Goal: Task Accomplishment & Management: Complete application form

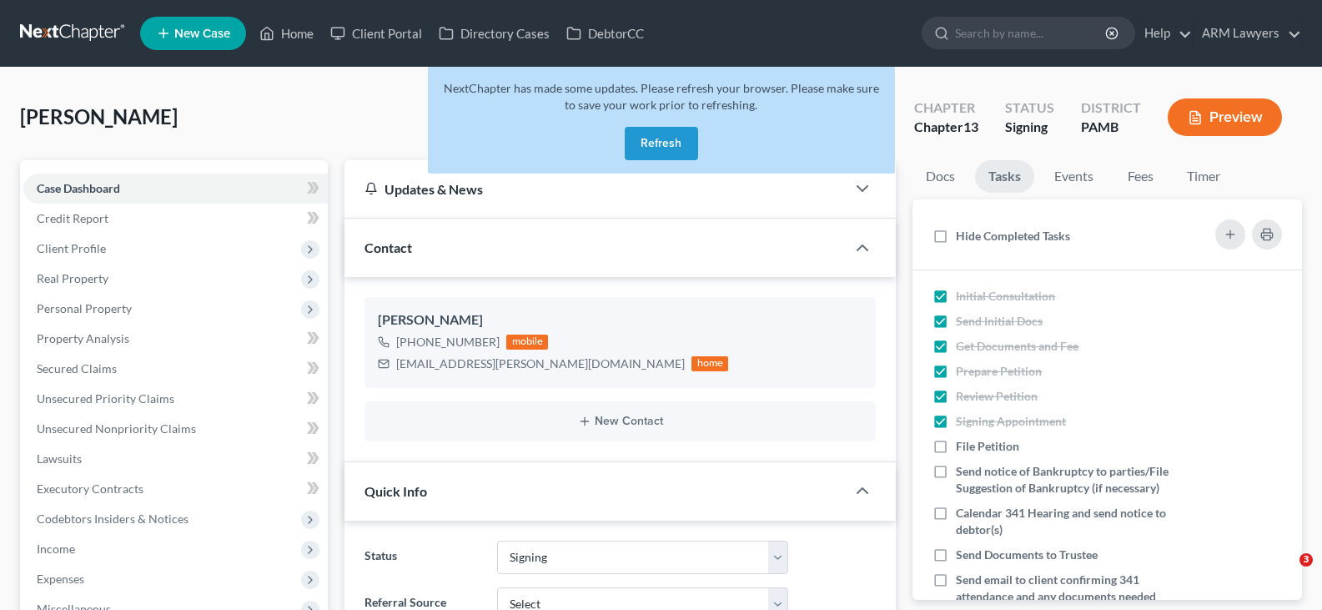
select select "20"
click at [640, 148] on button "Refresh" at bounding box center [661, 143] width 73 height 33
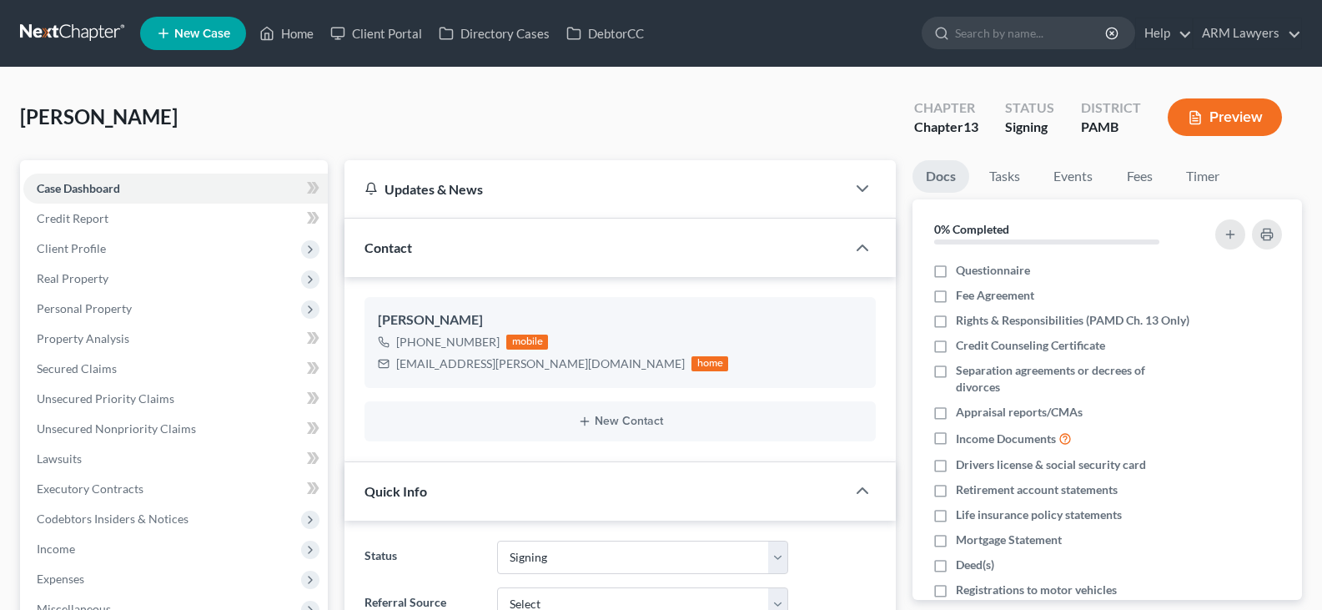
select select "20"
click at [1007, 26] on input "search" at bounding box center [1031, 33] width 153 height 31
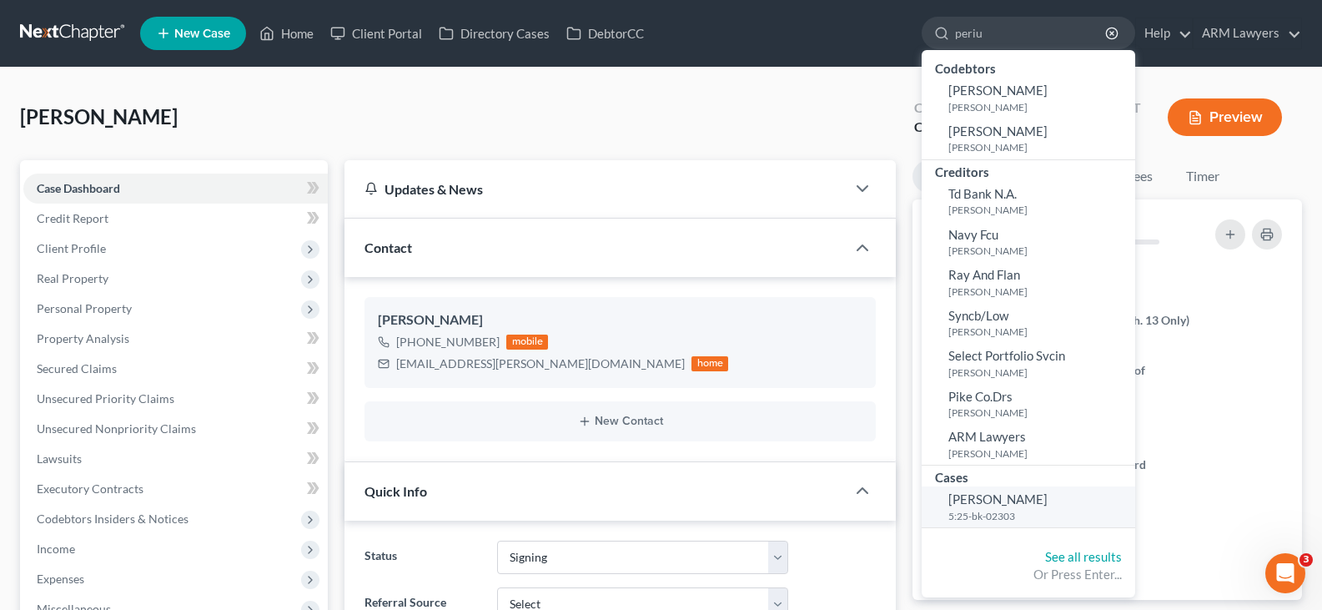
type input "periu"
click at [1001, 509] on small "5:25-bk-02303" at bounding box center [1040, 516] width 183 height 14
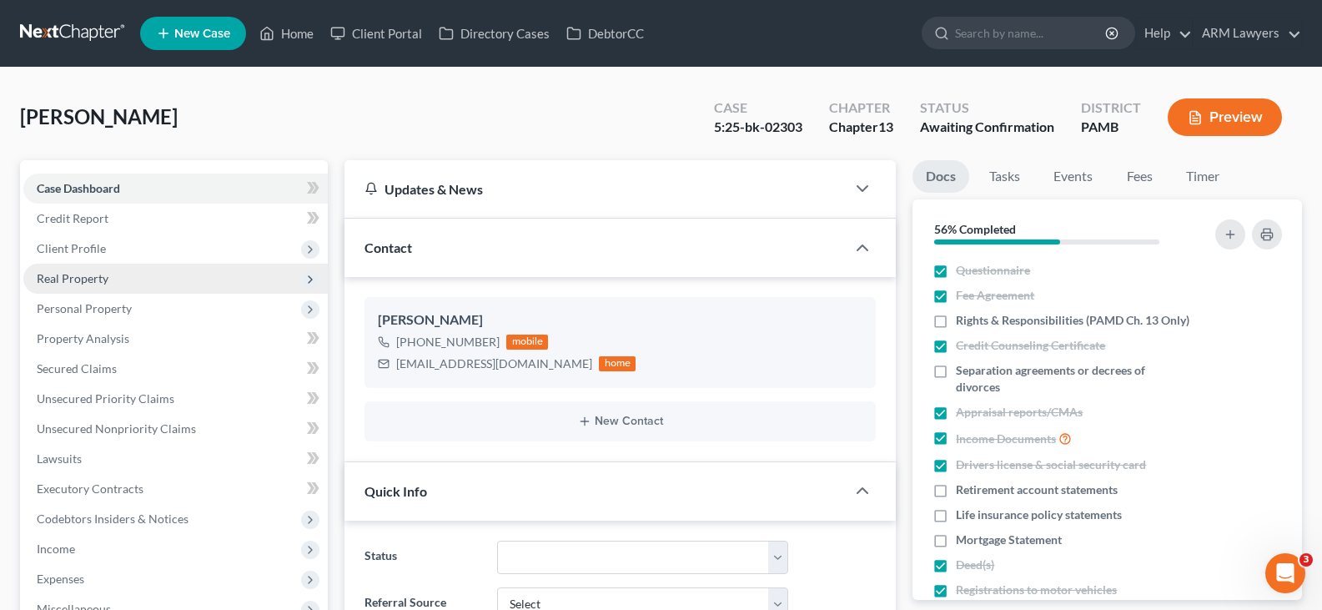
click at [102, 280] on span "Real Property" at bounding box center [73, 278] width 72 height 14
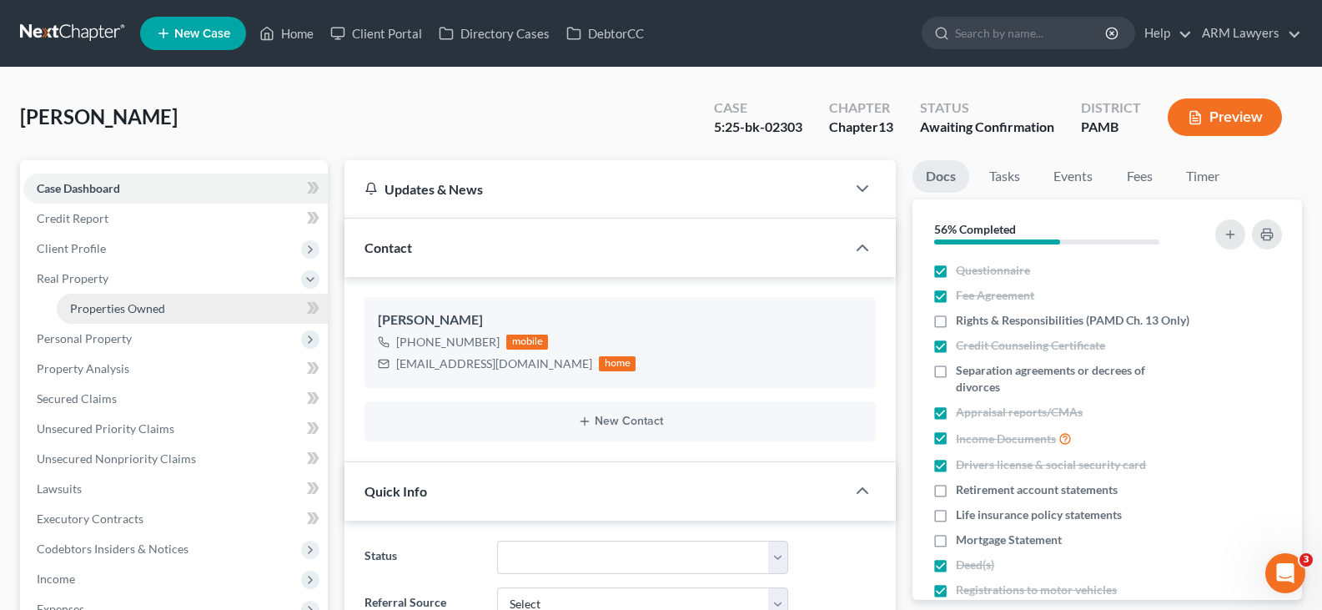
click at [113, 314] on span "Properties Owned" at bounding box center [117, 308] width 95 height 14
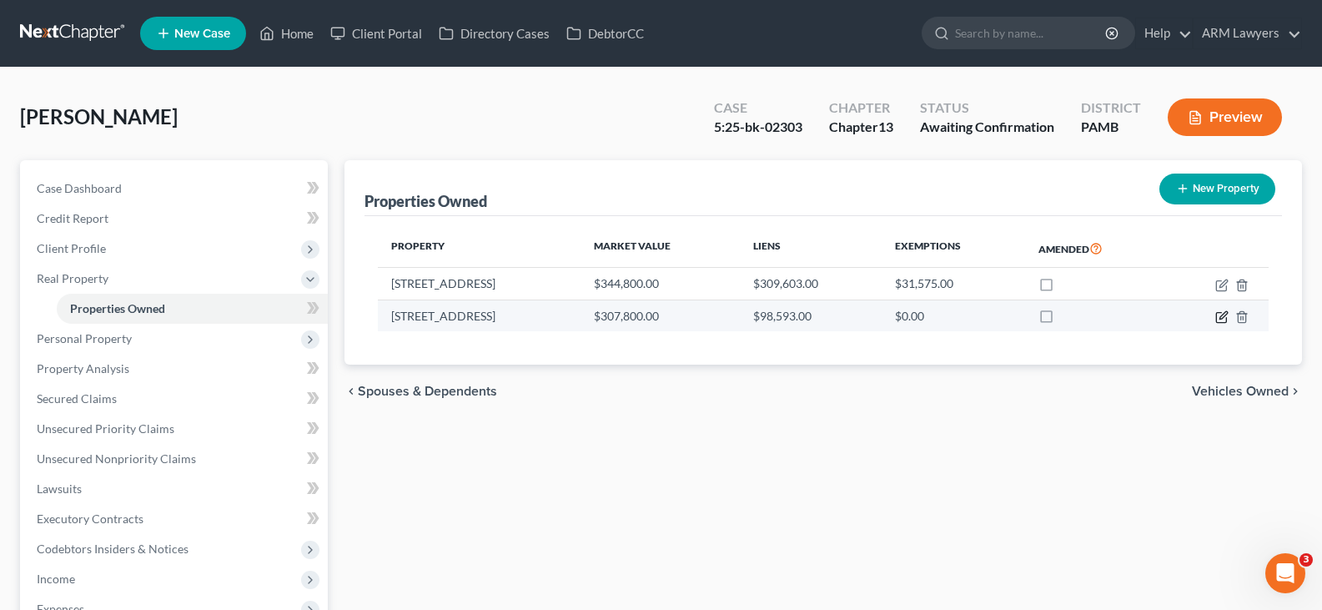
click at [1216, 323] on icon "button" at bounding box center [1222, 316] width 13 height 13
select select "39"
select select "3"
select select "0"
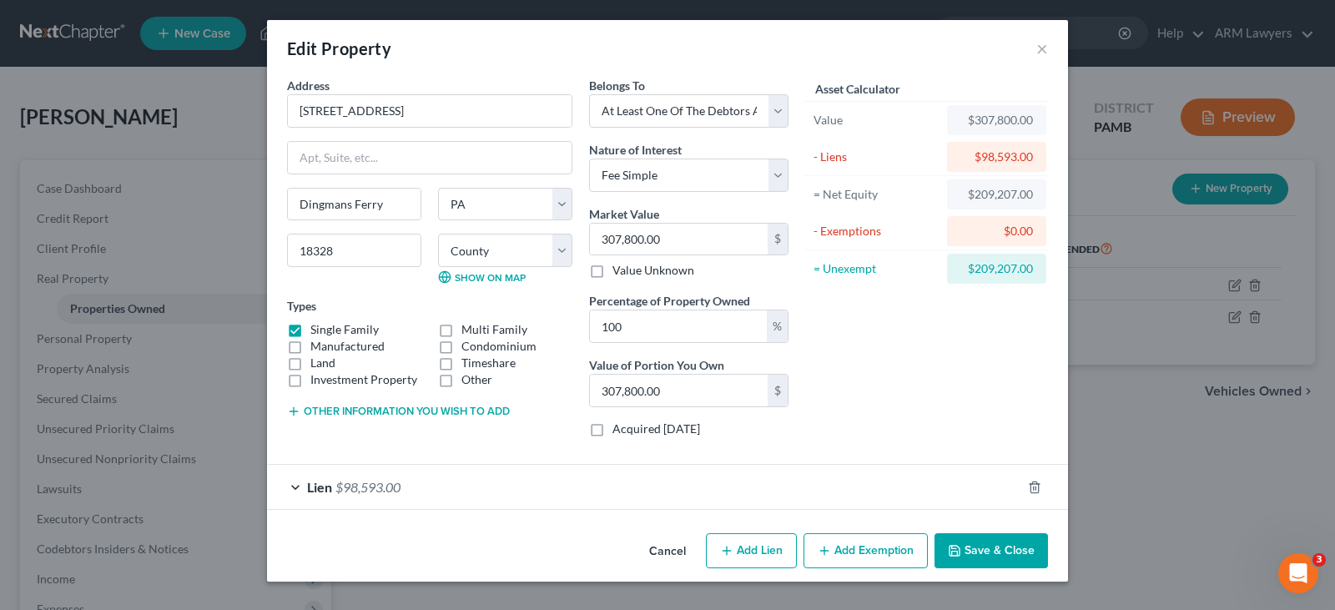
click at [414, 302] on div "Types Single Family Multi Family Manufactured Condominium Land Timeshare Invest…" at bounding box center [429, 342] width 285 height 91
click at [391, 414] on button "Other information you wish to add" at bounding box center [398, 411] width 223 height 13
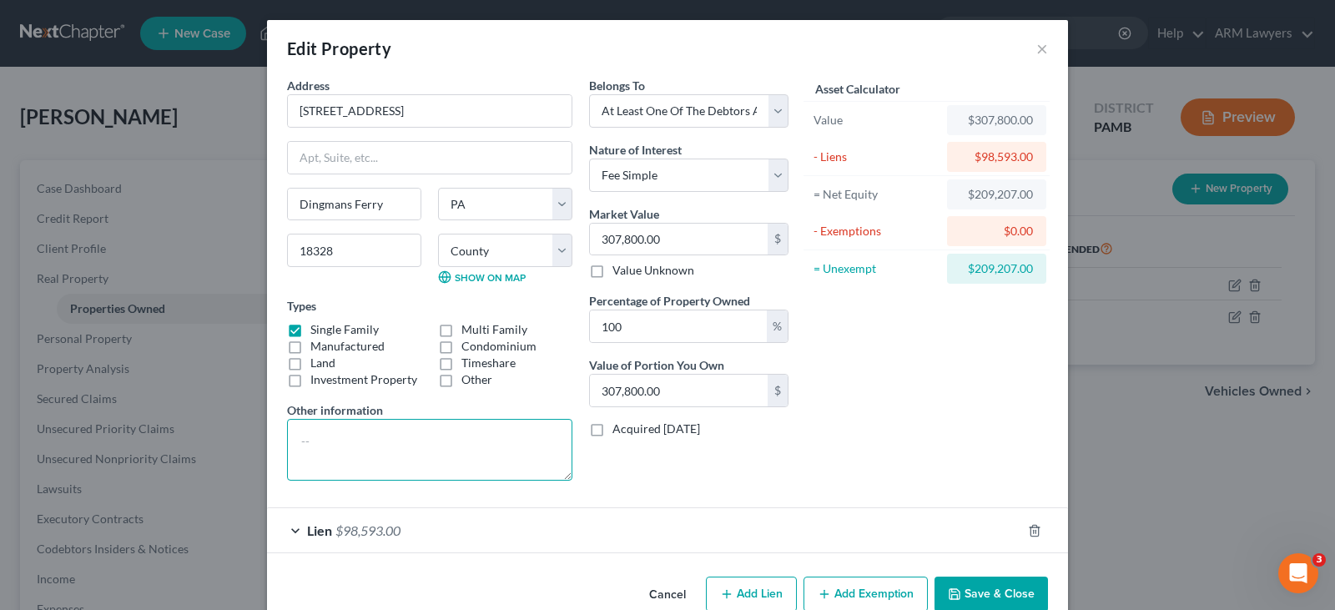
click at [390, 456] on textarea at bounding box center [429, 450] width 285 height 62
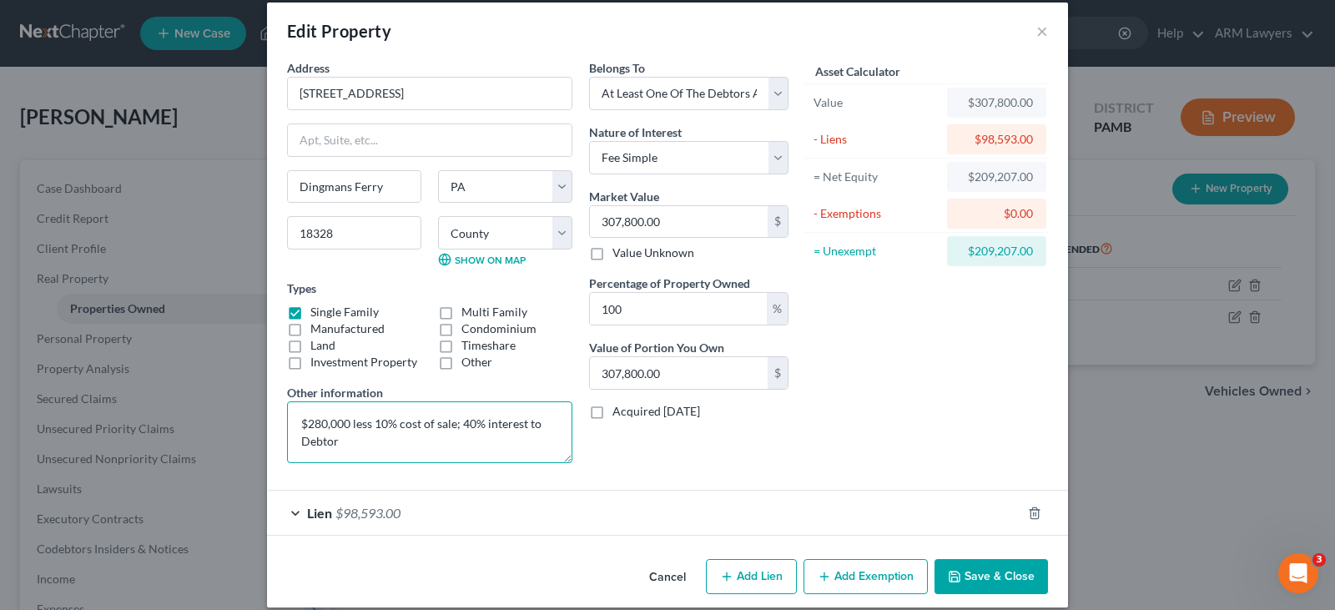
scroll to position [35, 0]
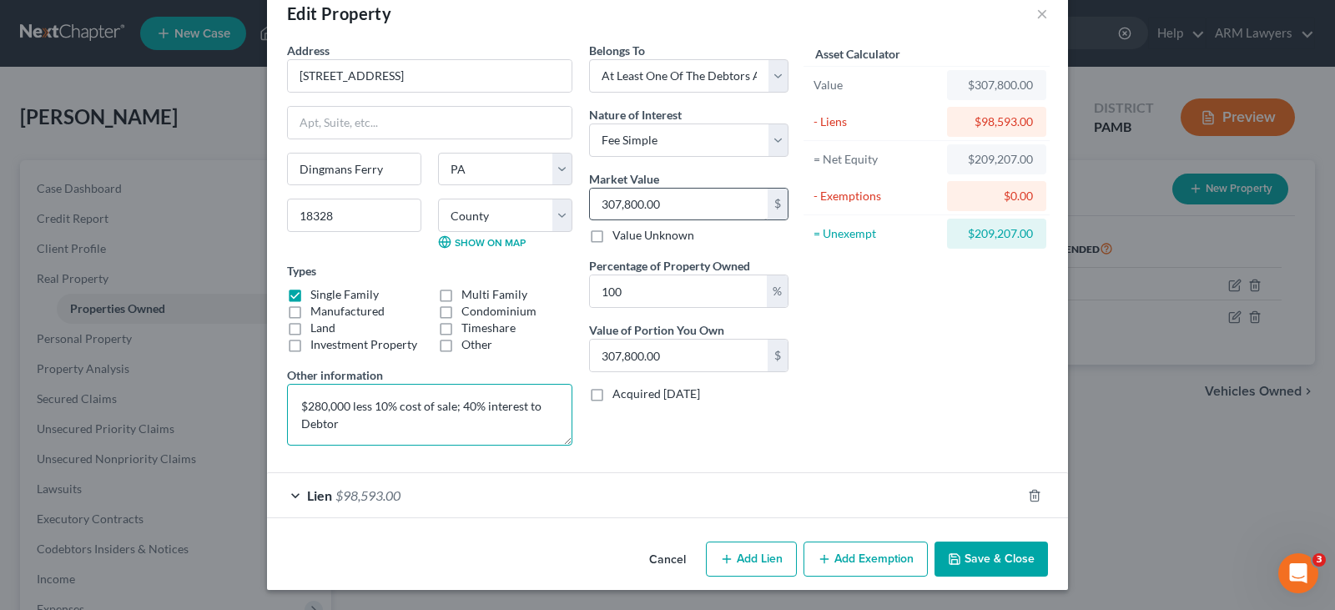
type textarea "$280,000 less 10% cost of sale; 40% interest to Debtor"
type input "2"
type input "2.00"
type input "25"
type input "25.00"
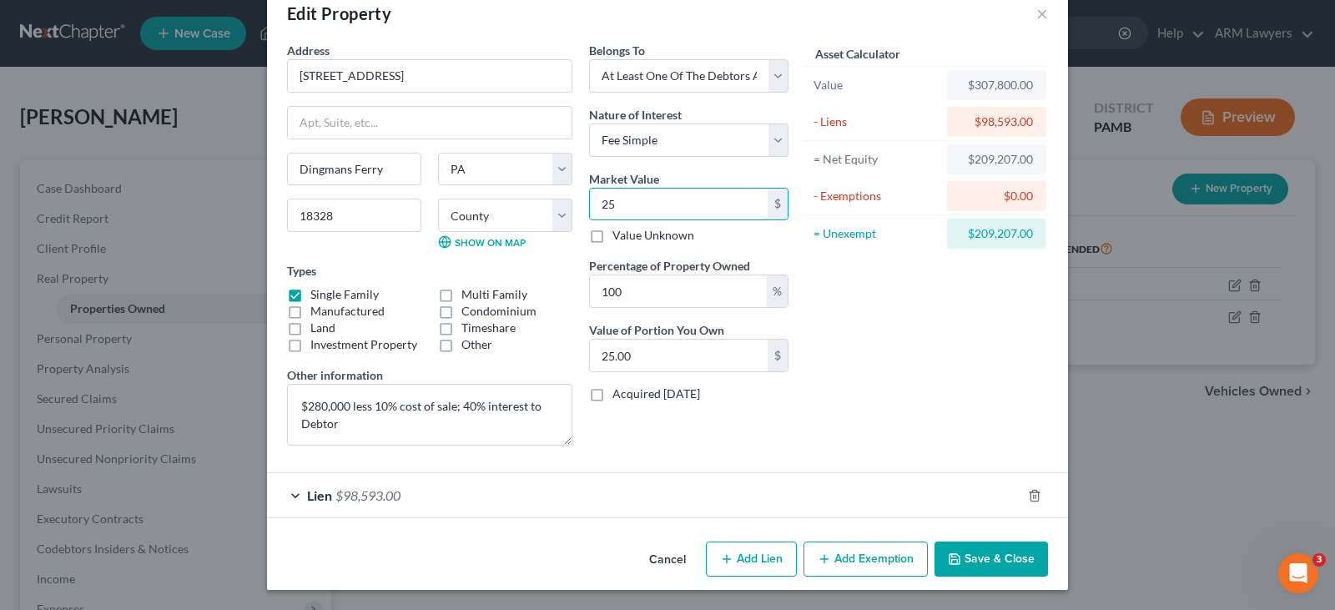
type input "252"
type input "252.00"
type input "2520"
type input "2,520.00"
type input "2,5200"
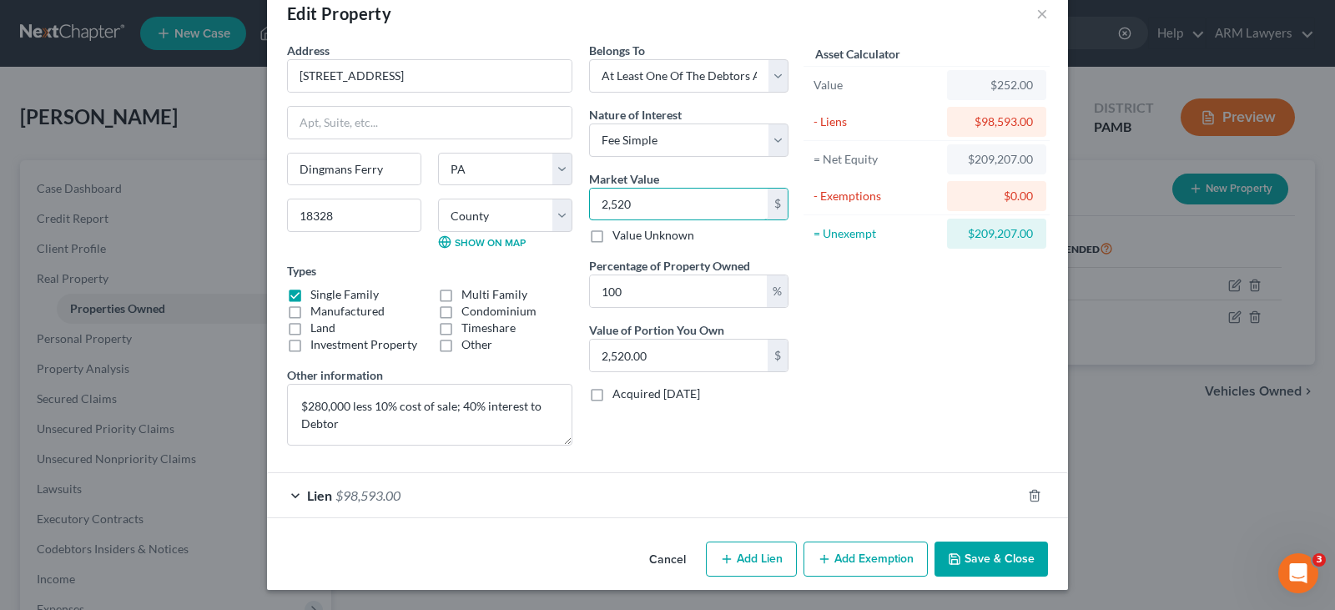
type input "25,200.00"
type input "25,2000"
type input "252,000.00"
type input "252,000"
click at [673, 300] on input "100" at bounding box center [678, 291] width 177 height 32
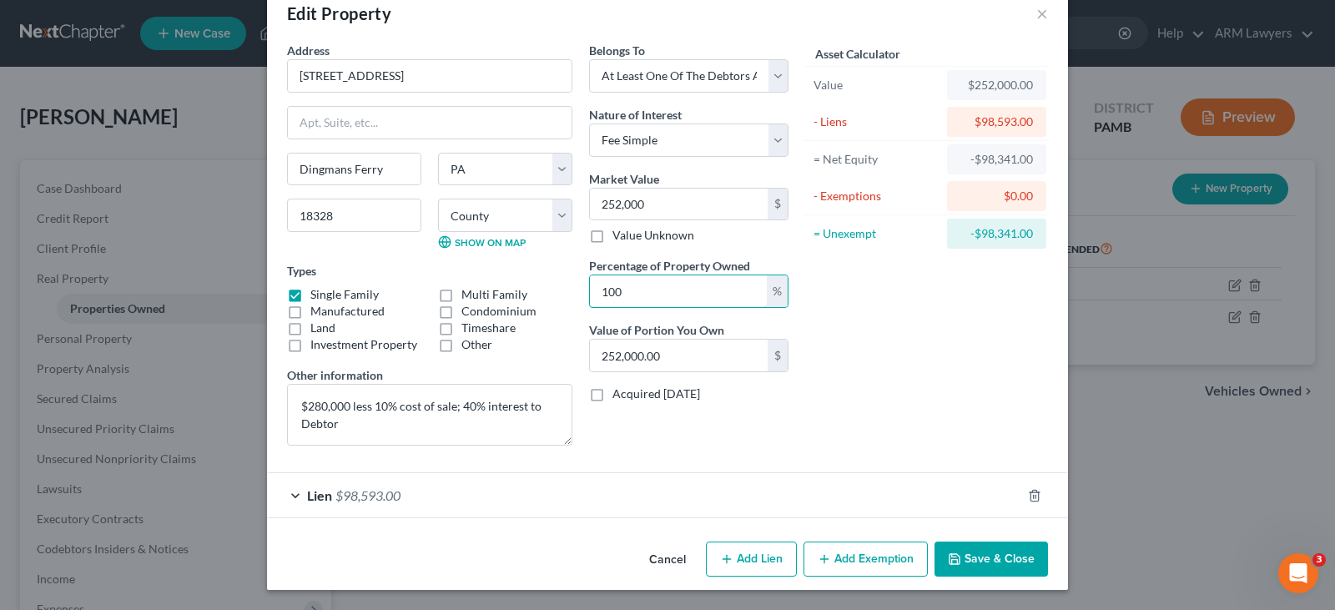
drag, startPoint x: 673, startPoint y: 300, endPoint x: 481, endPoint y: 286, distance: 192.4
click at [487, 287] on div "Address * 149 Weasel Rd Dingmans Ferry State AL AK AR AZ CA CO CT DE DC FL GA G…" at bounding box center [538, 250] width 518 height 417
type input "4"
type input "10,080.00"
type input "40"
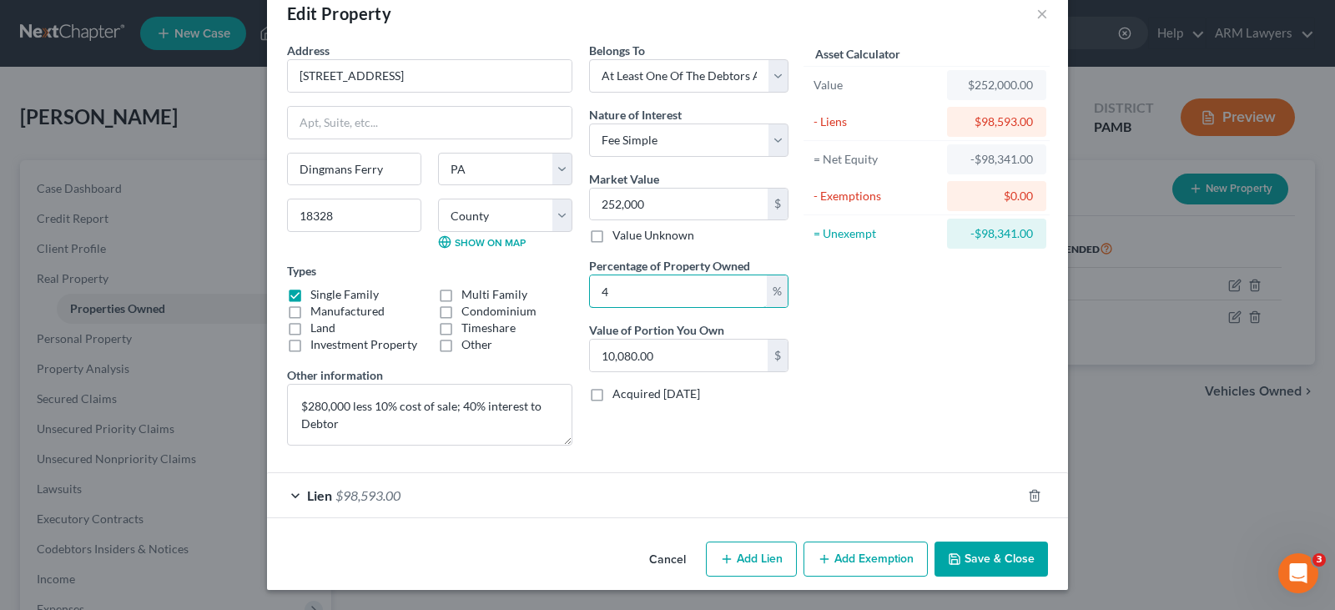
type input "100,800.00"
type input "40"
click at [912, 306] on div "Asset Calculator Value $252,000.00 - Liens $98,593.00 = Net Equity -$98,341.00 …" at bounding box center [926, 250] width 259 height 417
click at [817, 388] on div "Asset Calculator Value $252,000.00 - Liens $98,593.00 = Net Equity -$98,341.00 …" at bounding box center [926, 250] width 259 height 417
click at [990, 562] on button "Save & Close" at bounding box center [990, 558] width 113 height 35
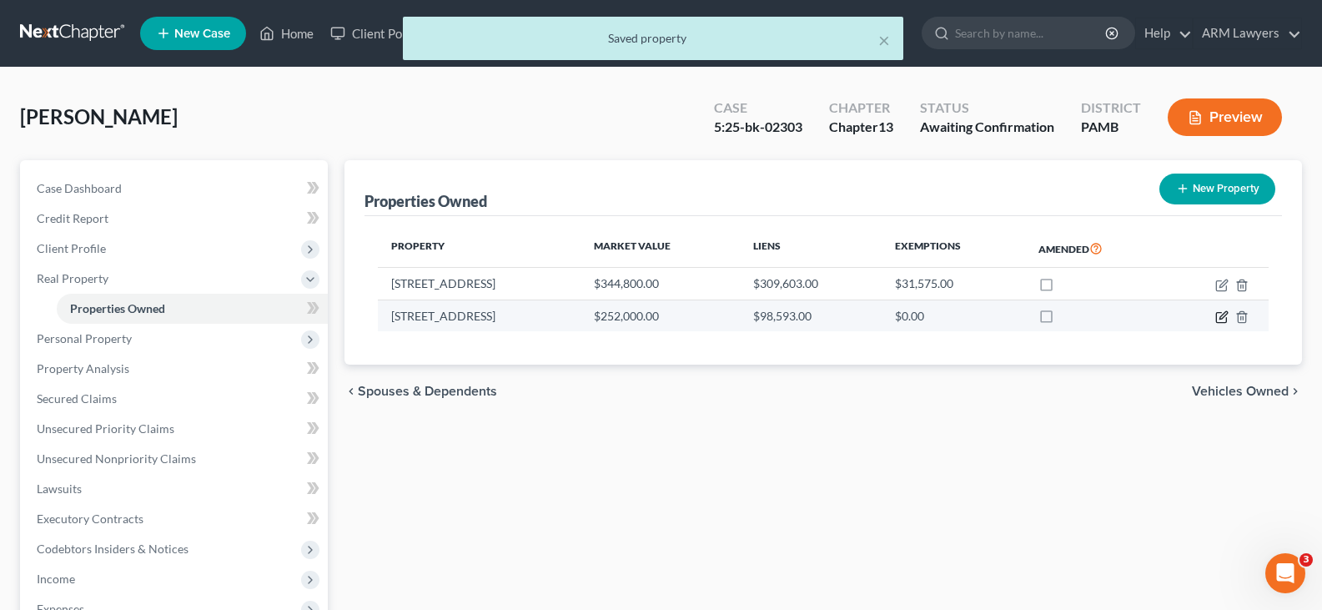
click at [1219, 320] on icon "button" at bounding box center [1222, 316] width 13 height 13
select select "39"
select select "51"
select select "3"
select select "0"
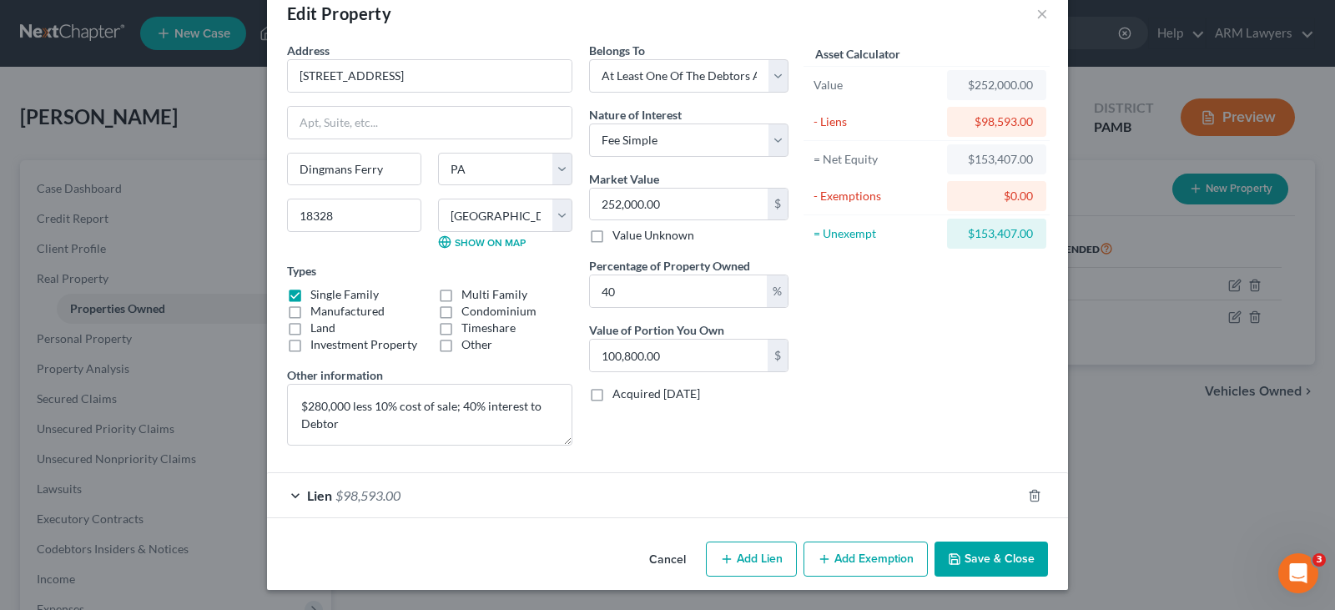
click at [987, 541] on button "Save & Close" at bounding box center [990, 558] width 113 height 35
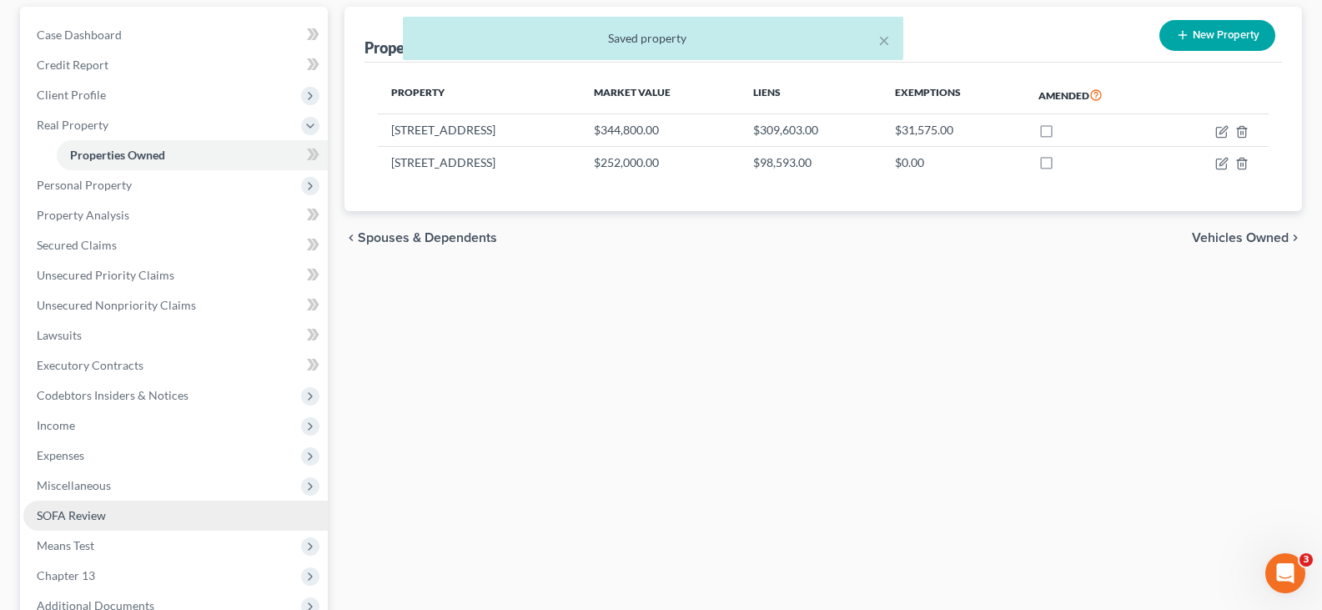
scroll to position [167, 0]
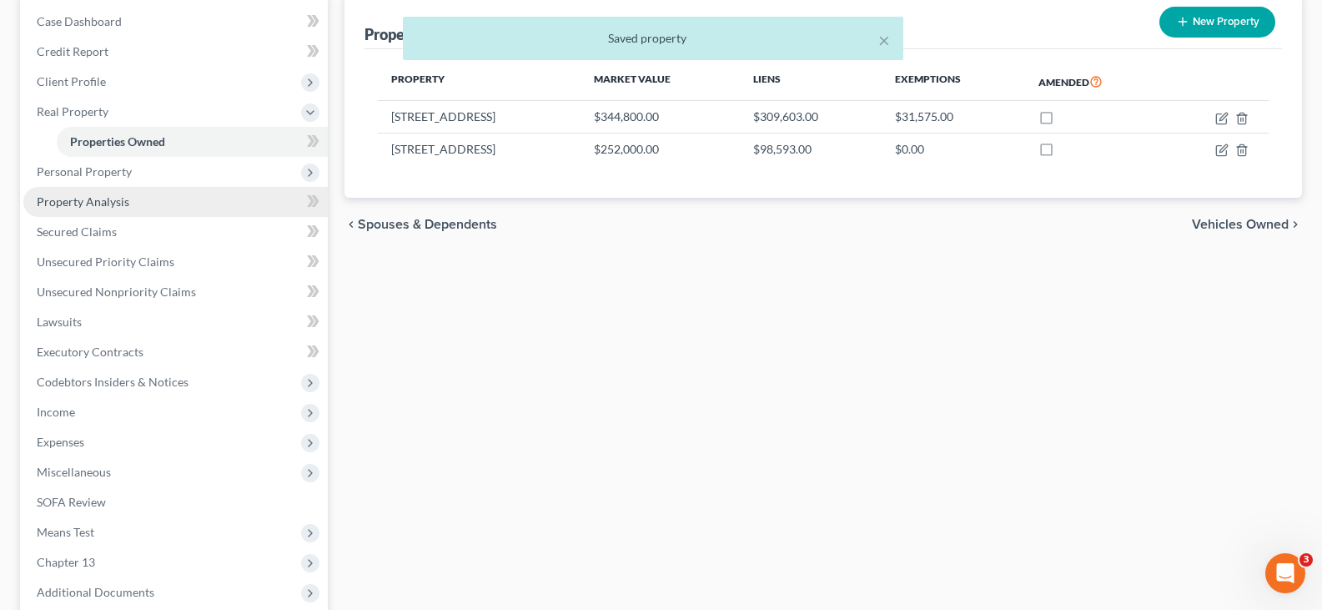
click at [125, 200] on span "Property Analysis" at bounding box center [83, 201] width 93 height 14
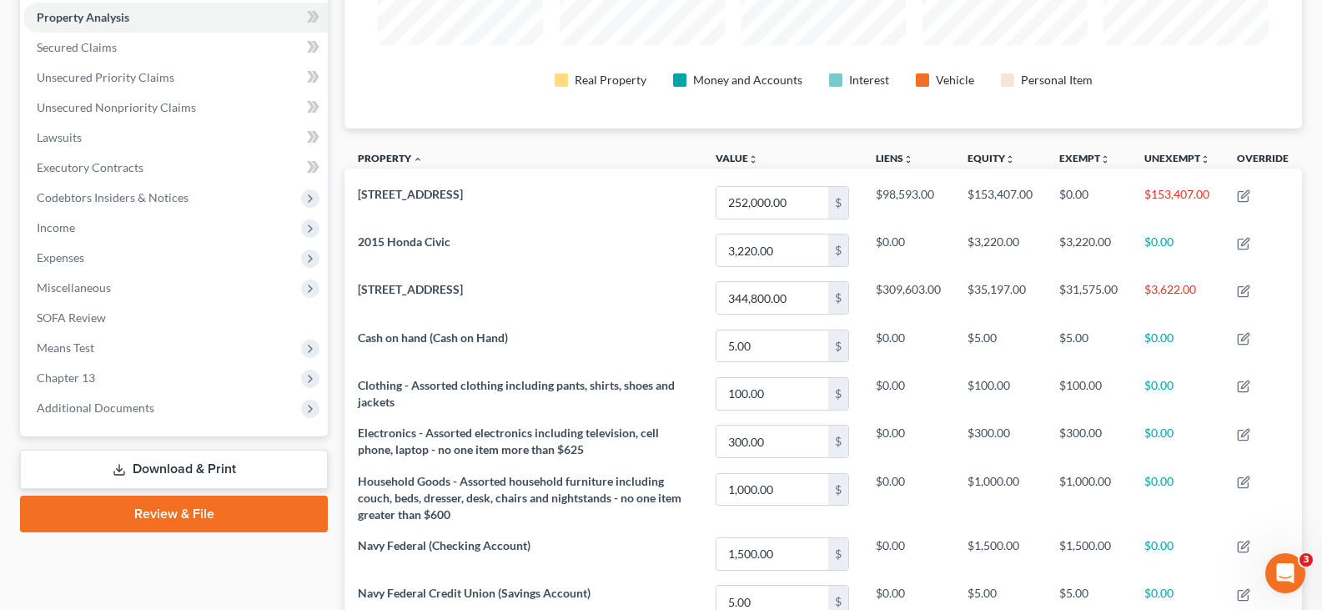
scroll to position [167, 0]
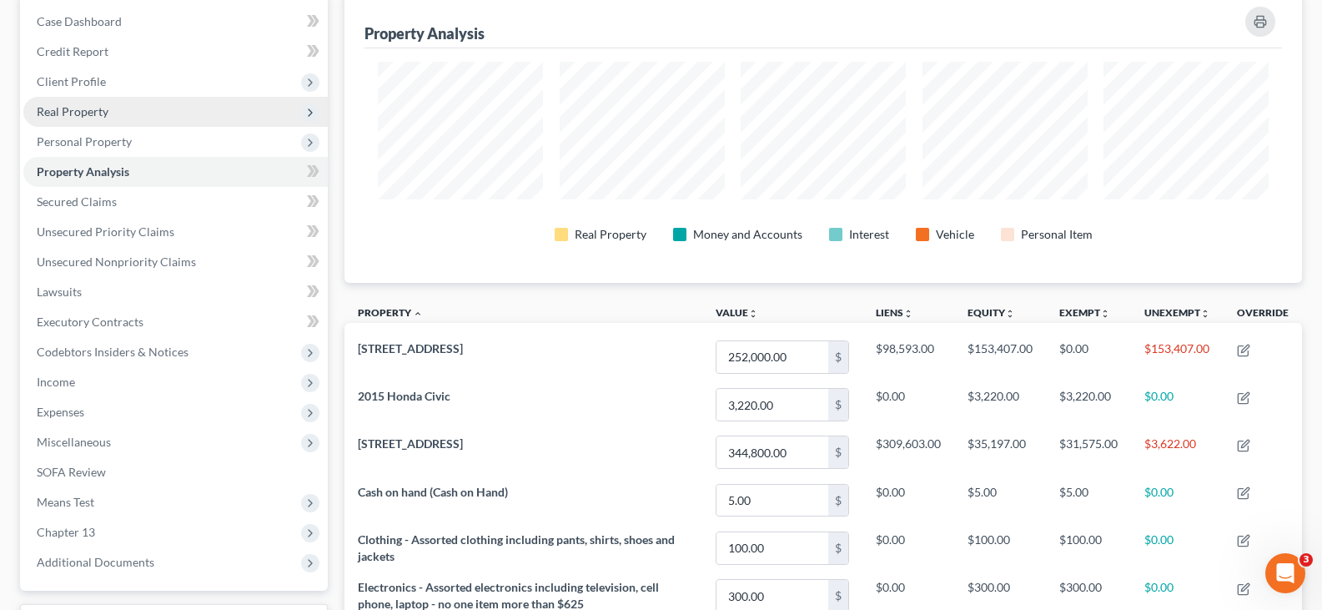
click at [102, 116] on span "Real Property" at bounding box center [73, 111] width 72 height 14
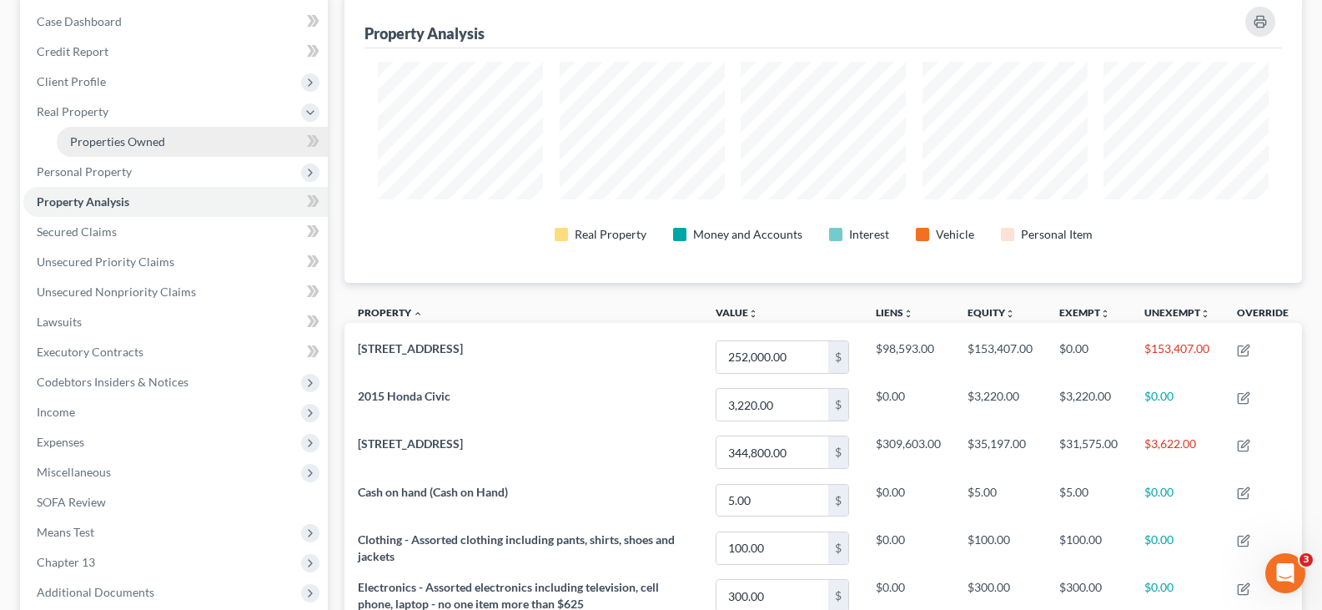
click at [142, 151] on link "Properties Owned" at bounding box center [192, 142] width 271 height 30
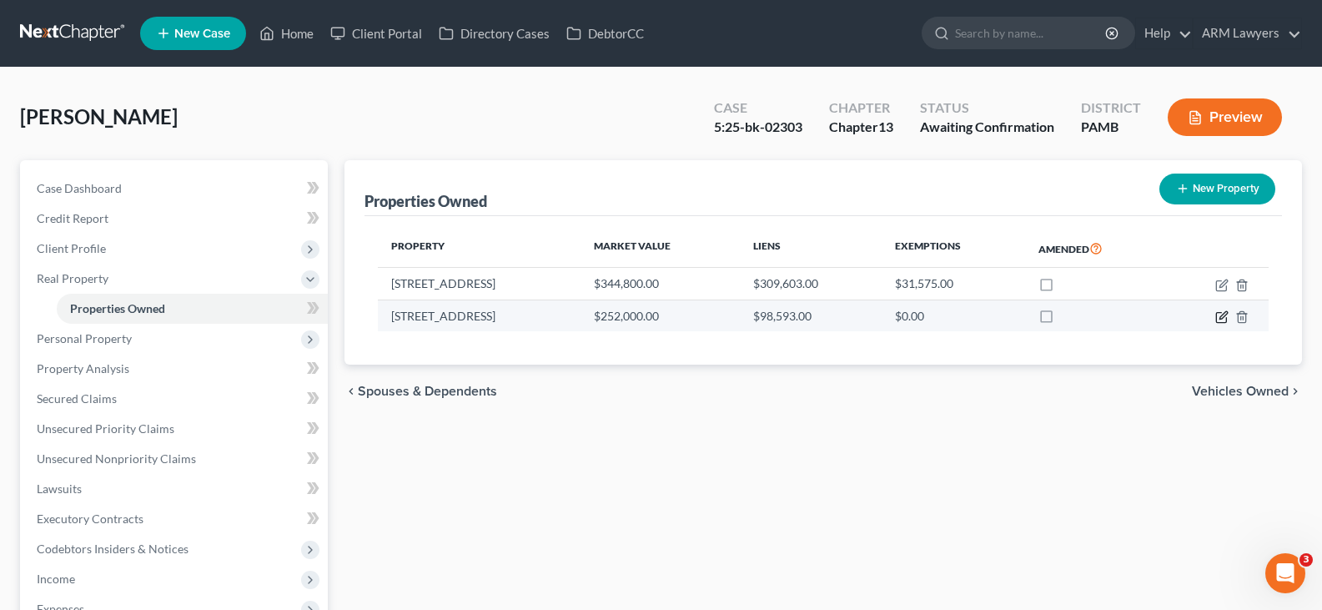
click at [1221, 321] on icon "button" at bounding box center [1222, 316] width 13 height 13
select select "39"
select select "51"
select select "3"
select select "0"
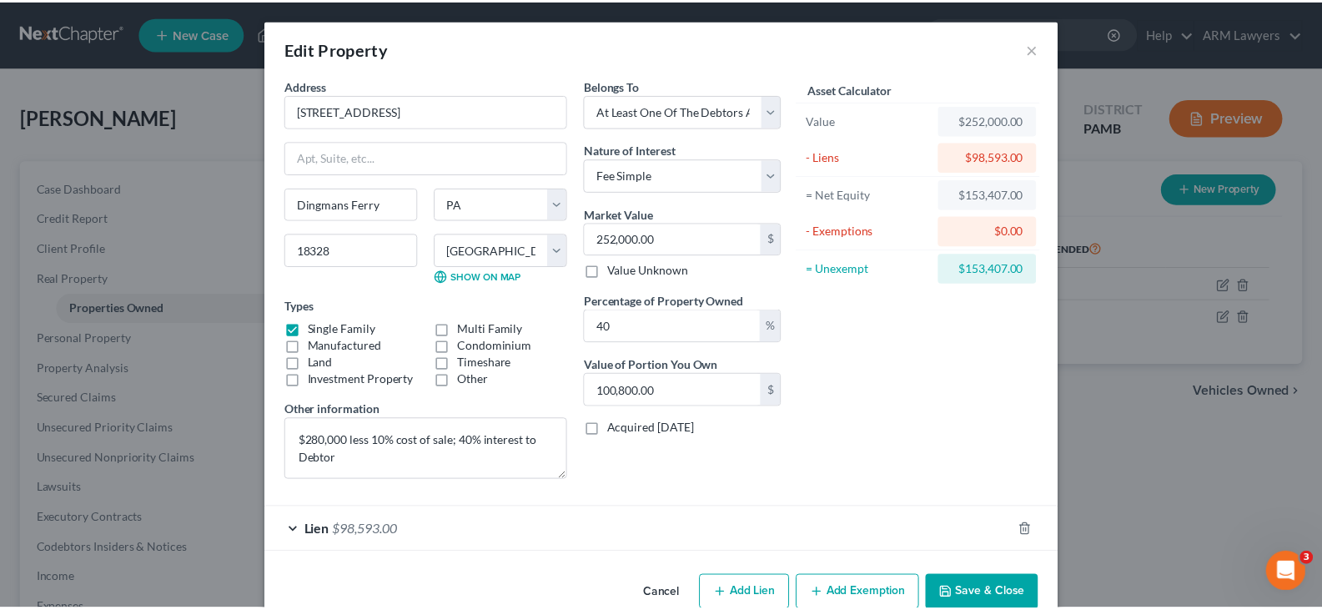
scroll to position [35, 0]
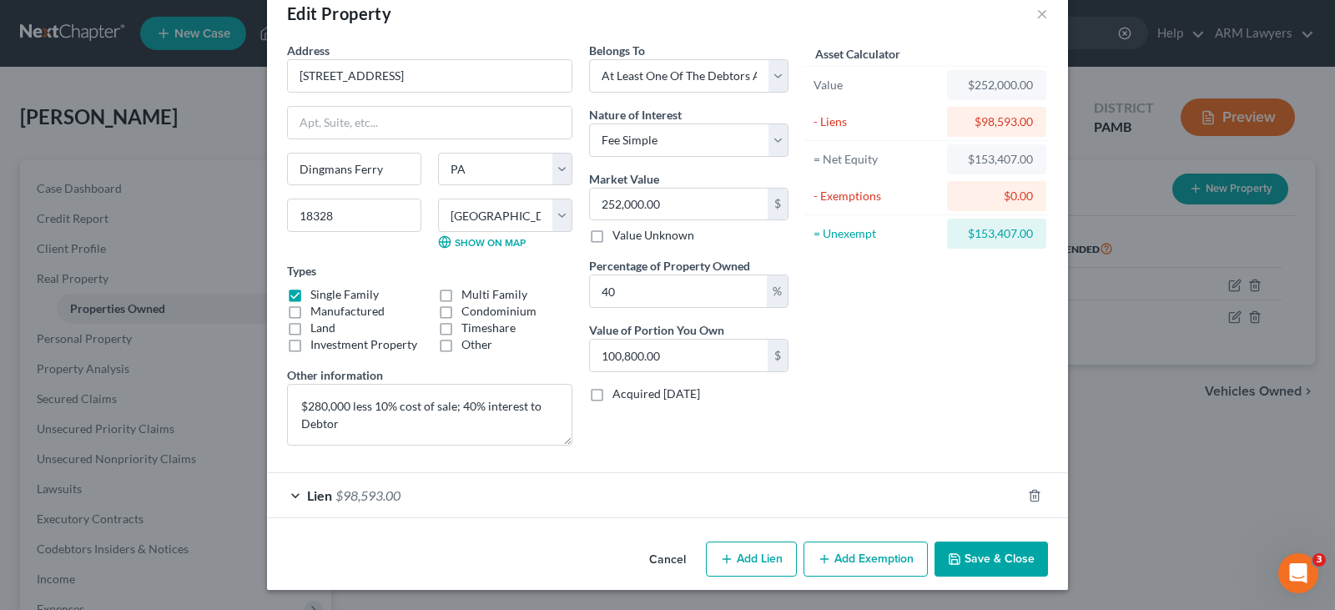
click at [975, 562] on button "Save & Close" at bounding box center [990, 558] width 113 height 35
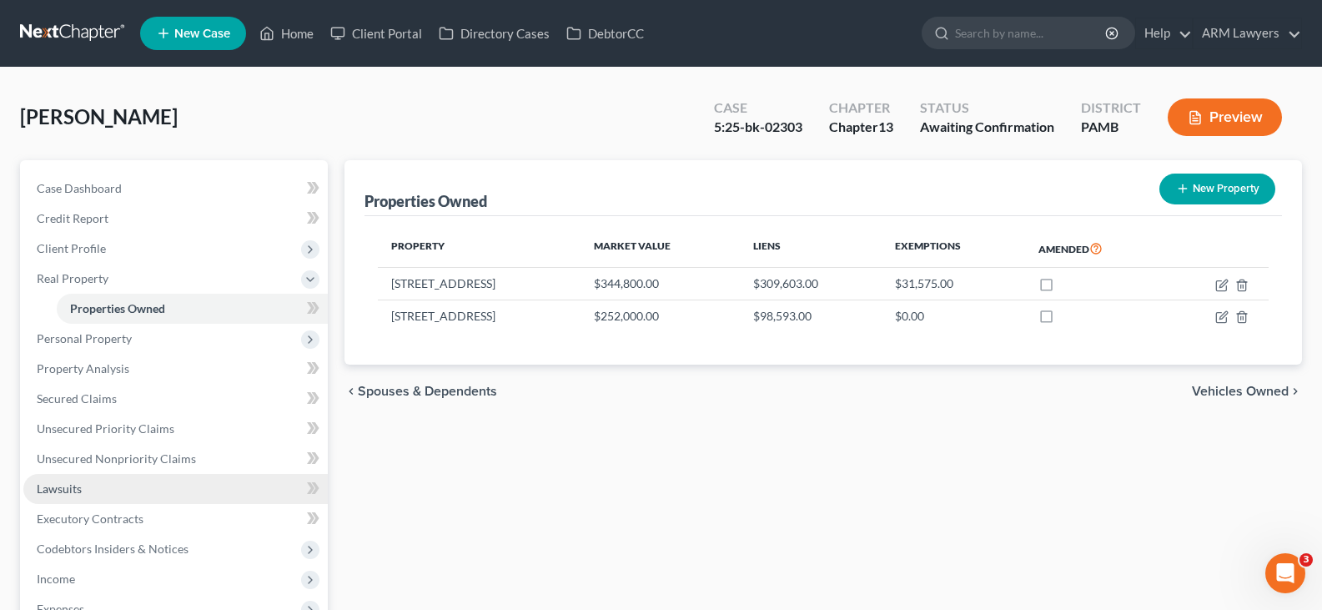
click at [175, 474] on link "Lawsuits" at bounding box center [175, 489] width 305 height 30
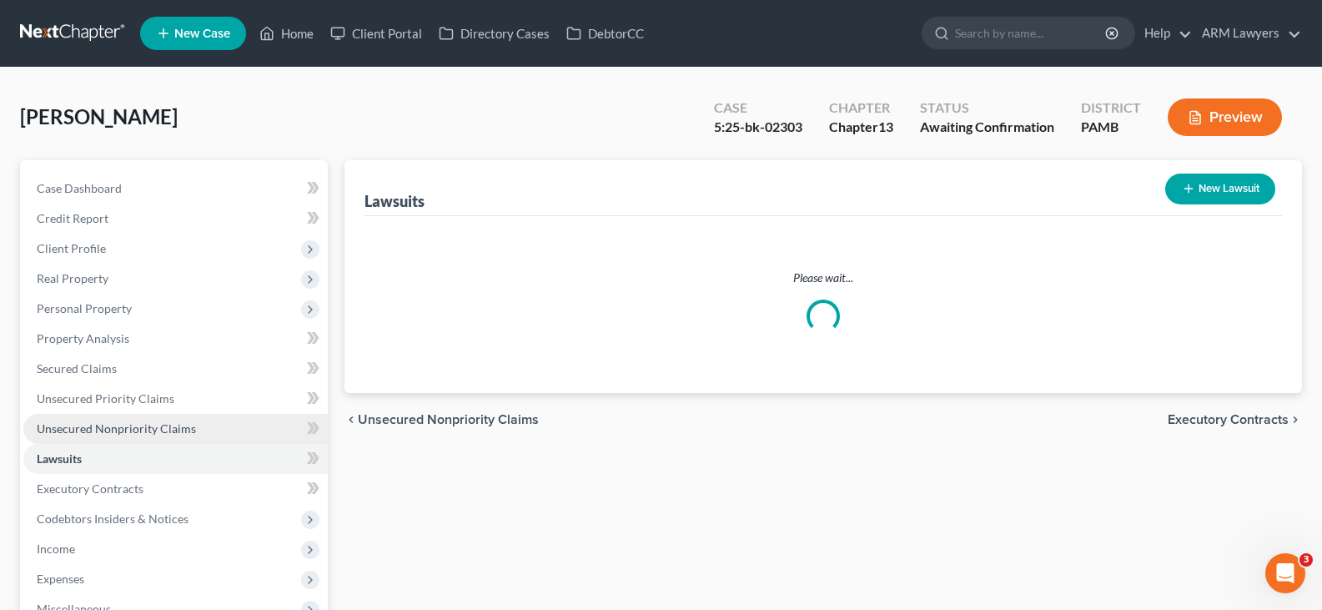
click at [161, 436] on span "Unsecured Nonpriority Claims" at bounding box center [116, 428] width 159 height 14
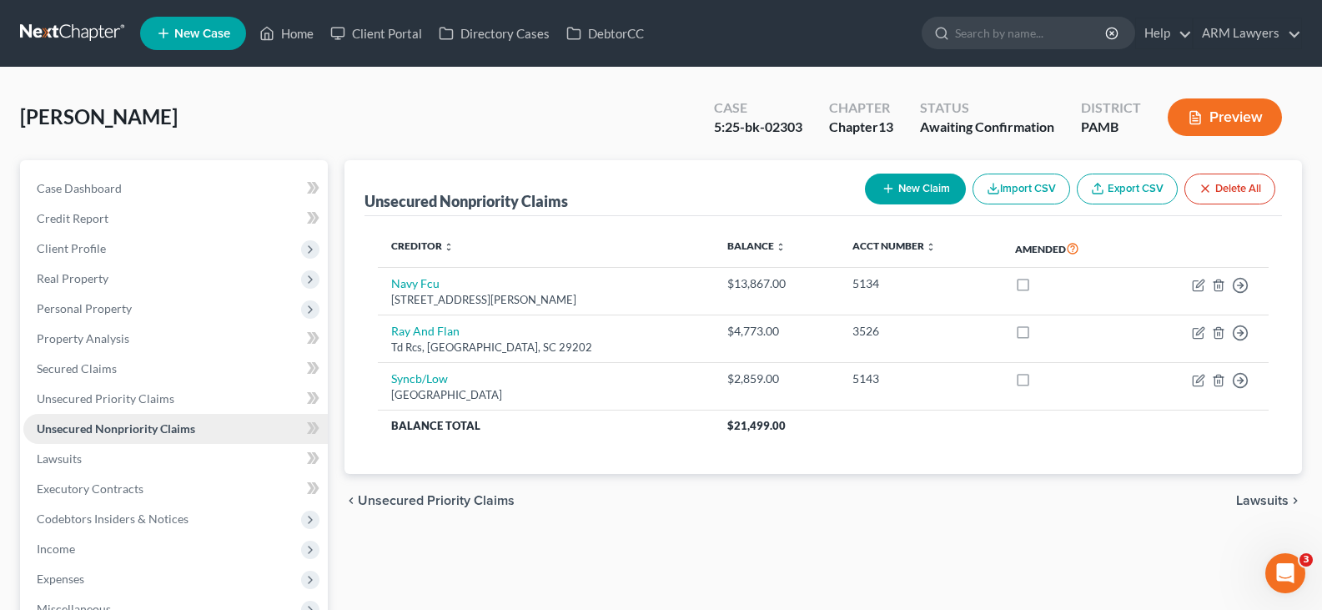
click at [149, 436] on link "Unsecured Nonpriority Claims" at bounding box center [175, 429] width 305 height 30
drag, startPoint x: 766, startPoint y: 424, endPoint x: 663, endPoint y: 427, distance: 102.7
click at [663, 427] on tr "Balance Total $21,499.00" at bounding box center [823, 426] width 891 height 30
click at [121, 400] on span "Unsecured Priority Claims" at bounding box center [106, 398] width 138 height 14
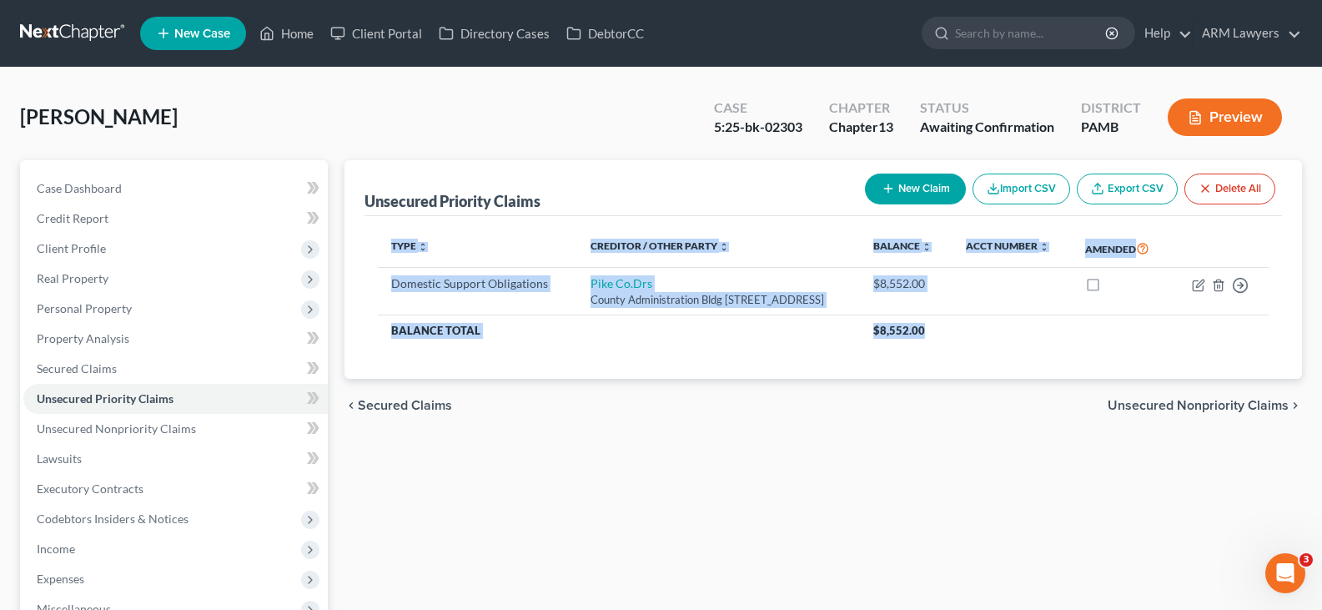
drag, startPoint x: 965, startPoint y: 339, endPoint x: 716, endPoint y: 347, distance: 248.8
click at [716, 347] on div "Type expand_more expand_less unfold_more Creditor / Other Party expand_more exp…" at bounding box center [824, 298] width 918 height 164
click at [940, 330] on th "$8,552.00" at bounding box center [1064, 330] width 409 height 30
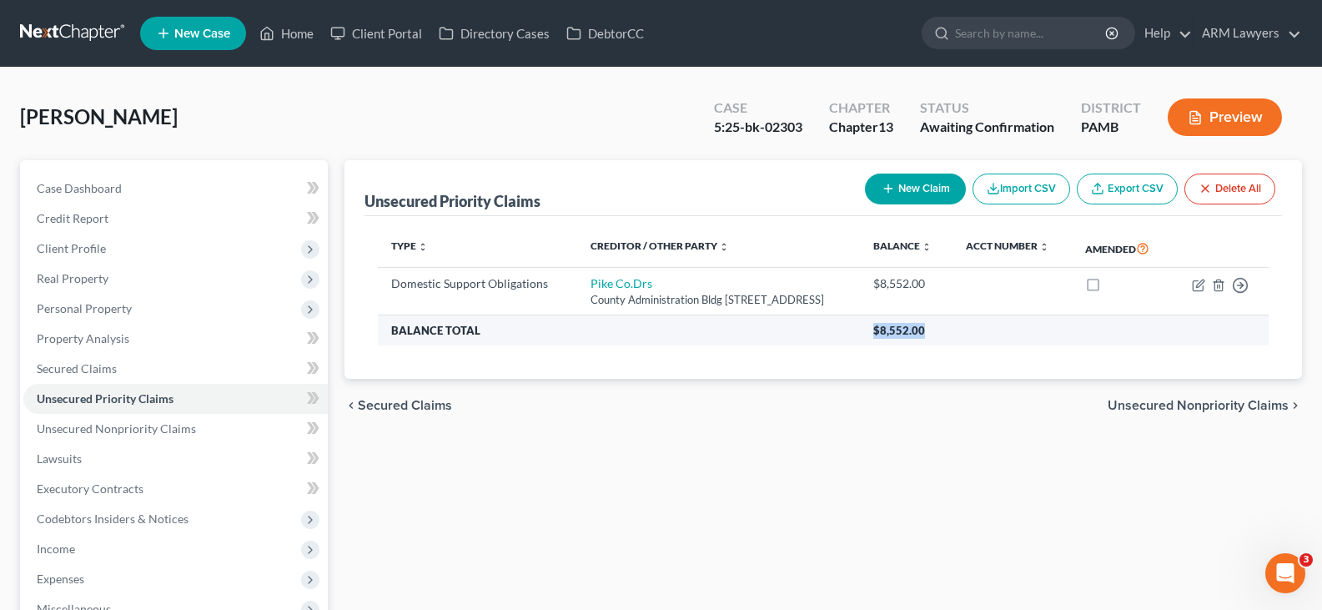
drag, startPoint x: 932, startPoint y: 330, endPoint x: 865, endPoint y: 330, distance: 66.8
click at [865, 330] on th "$8,552.00" at bounding box center [1064, 330] width 409 height 30
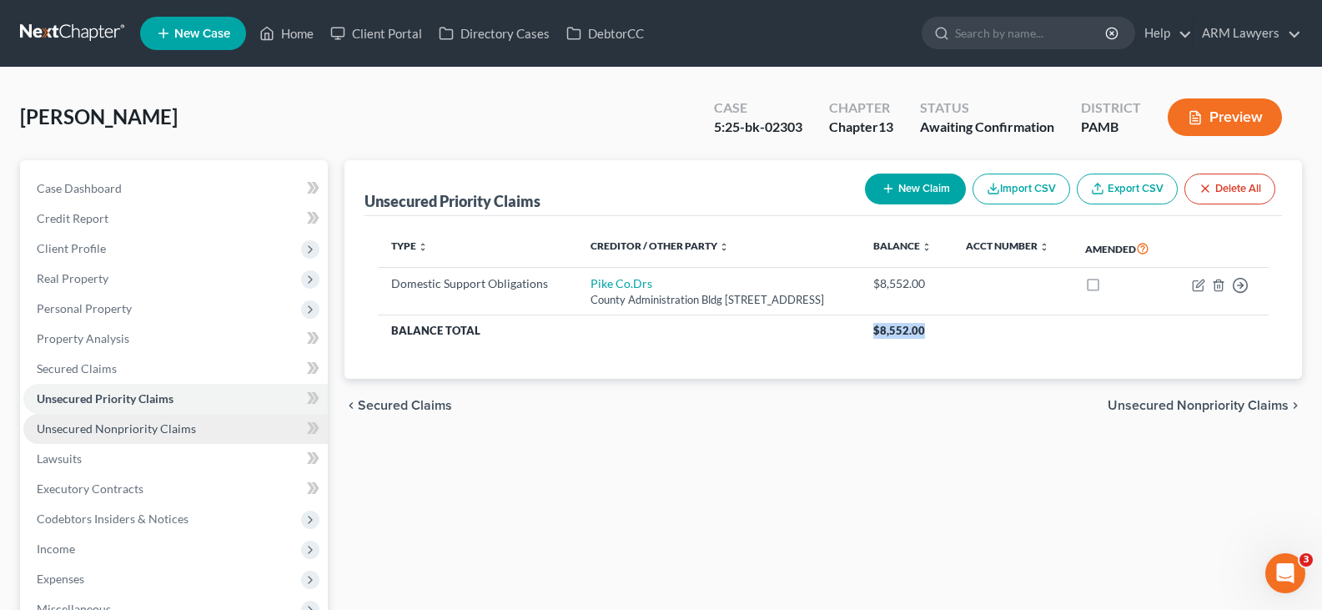
click at [170, 434] on span "Unsecured Nonpriority Claims" at bounding box center [116, 428] width 159 height 14
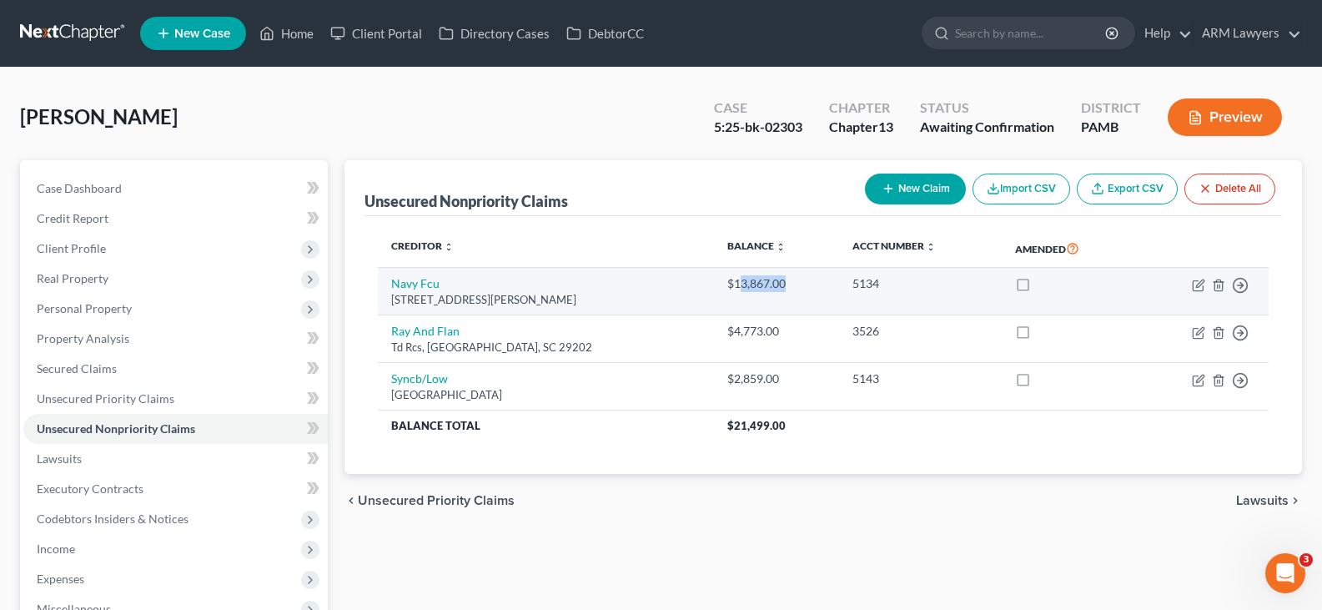
drag, startPoint x: 718, startPoint y: 290, endPoint x: 779, endPoint y: 285, distance: 61.1
click at [779, 285] on div "$13,867.00" at bounding box center [777, 283] width 98 height 17
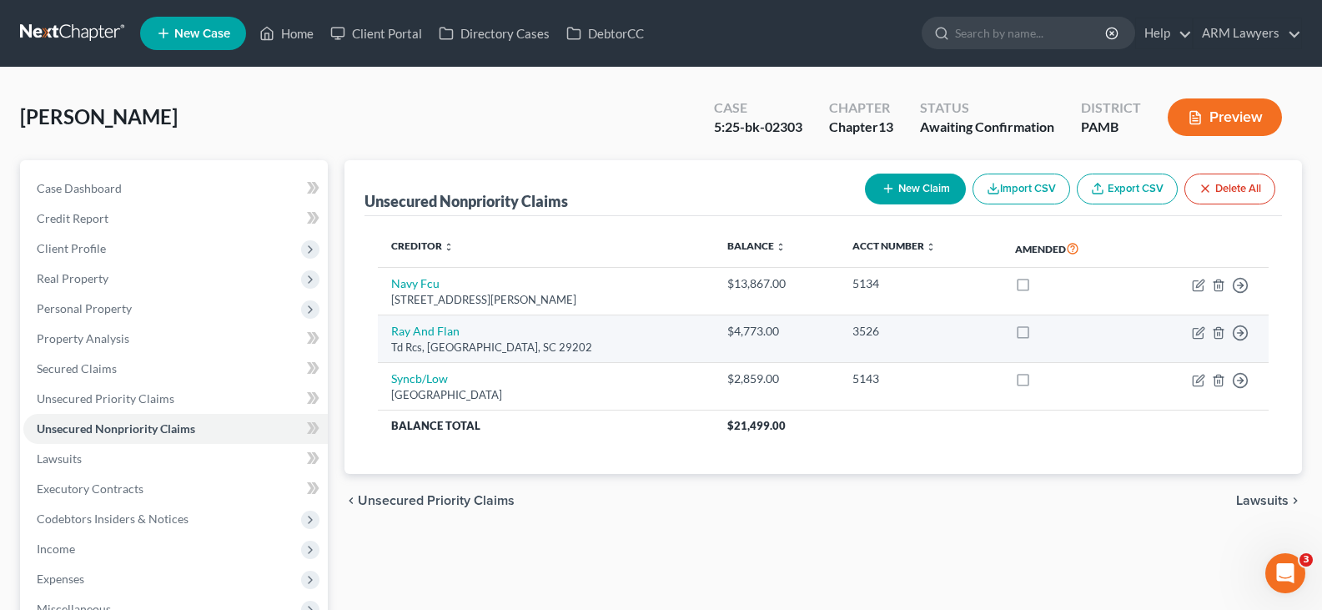
click at [735, 340] on div "$4,773.00" at bounding box center [777, 331] width 98 height 17
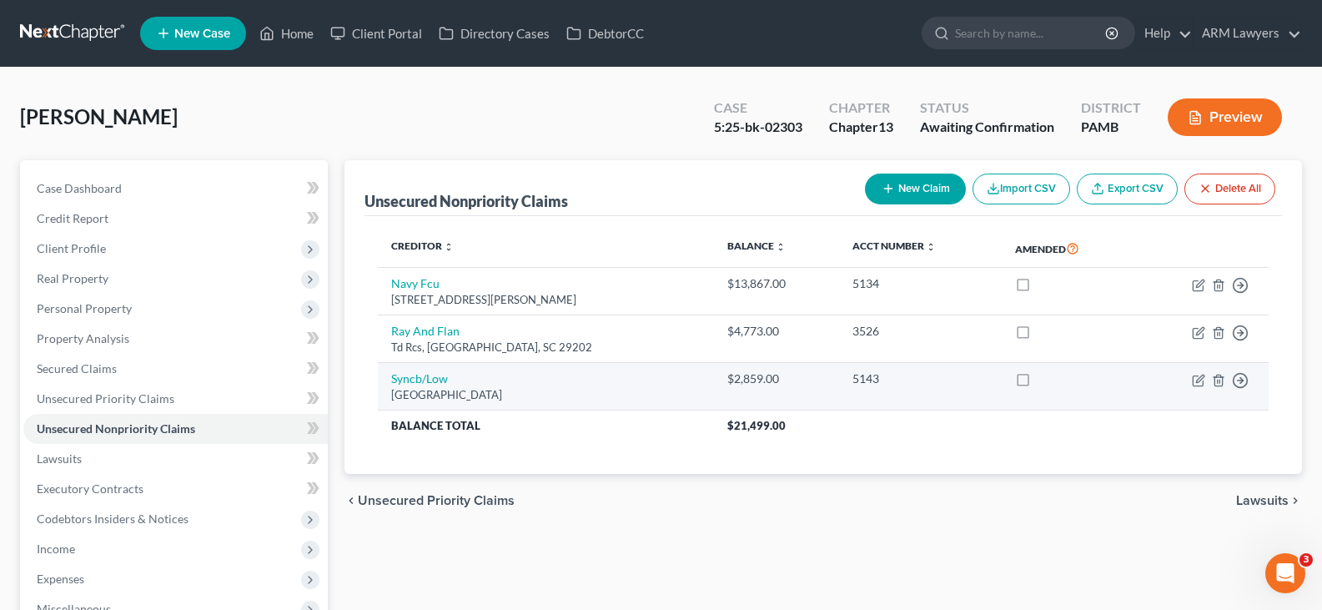
click at [752, 379] on div "$2,859.00" at bounding box center [777, 378] width 98 height 17
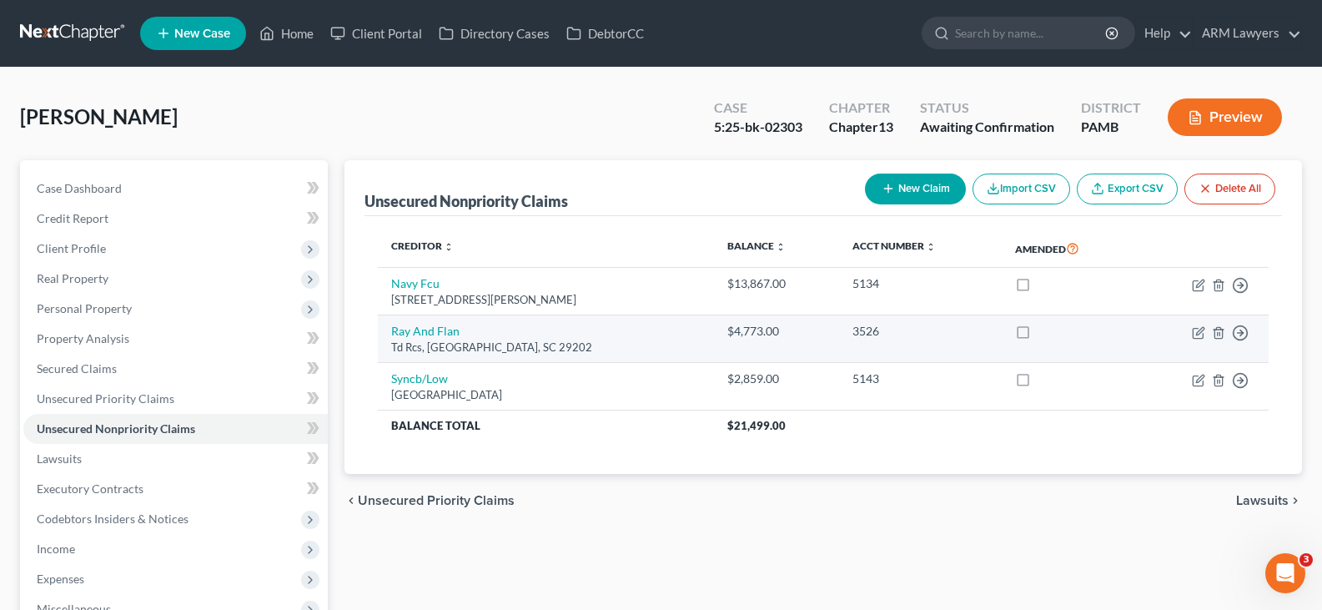
click at [751, 343] on td "$4,773.00" at bounding box center [776, 339] width 125 height 48
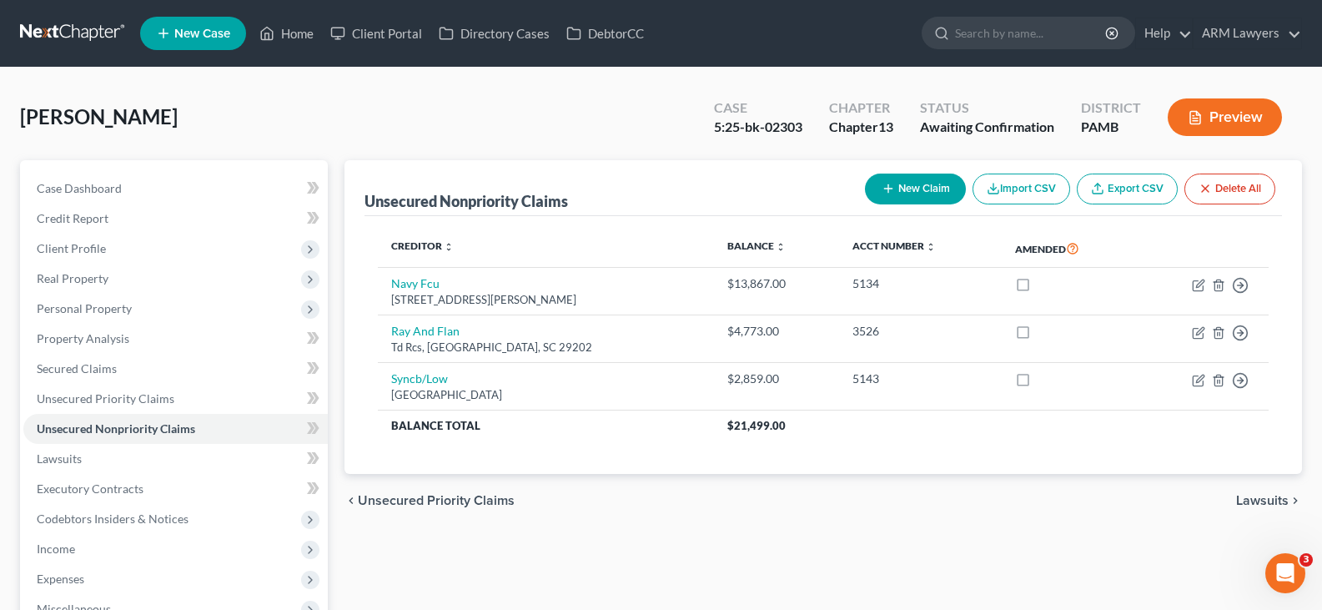
click at [751, 444] on div "Creditor expand_more expand_less unfold_more Balance expand_more expand_less un…" at bounding box center [824, 345] width 918 height 259
